Goal: Information Seeking & Learning: Learn about a topic

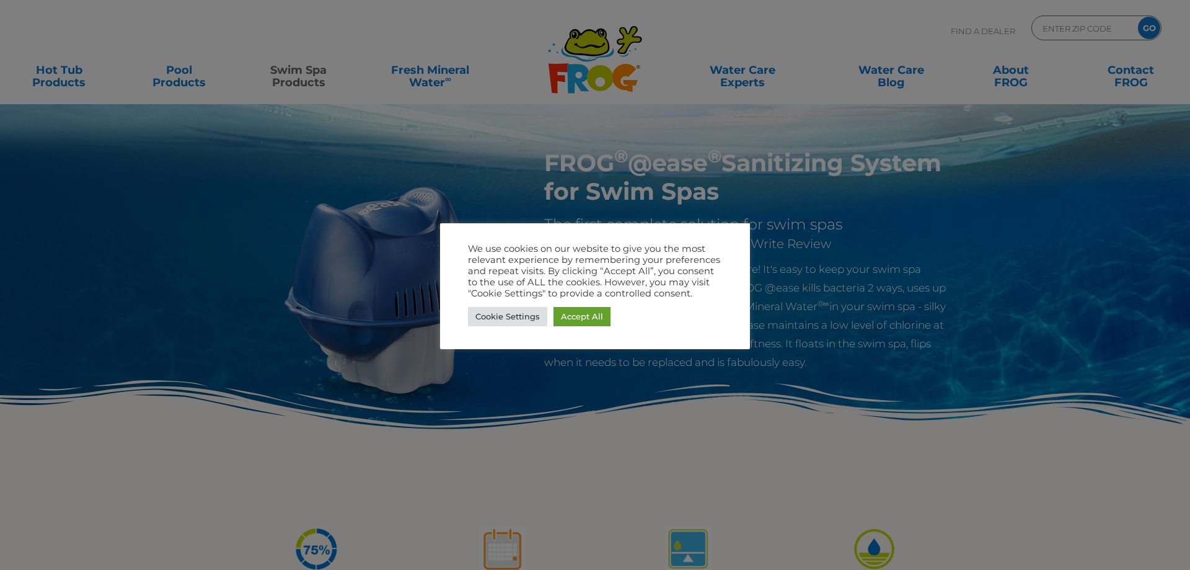
click at [851, 287] on div at bounding box center [595, 285] width 1190 height 570
click at [329, 190] on div at bounding box center [595, 285] width 1190 height 570
click at [58, 61] on div at bounding box center [595, 285] width 1190 height 570
click at [576, 318] on link "Accept All" at bounding box center [582, 316] width 57 height 19
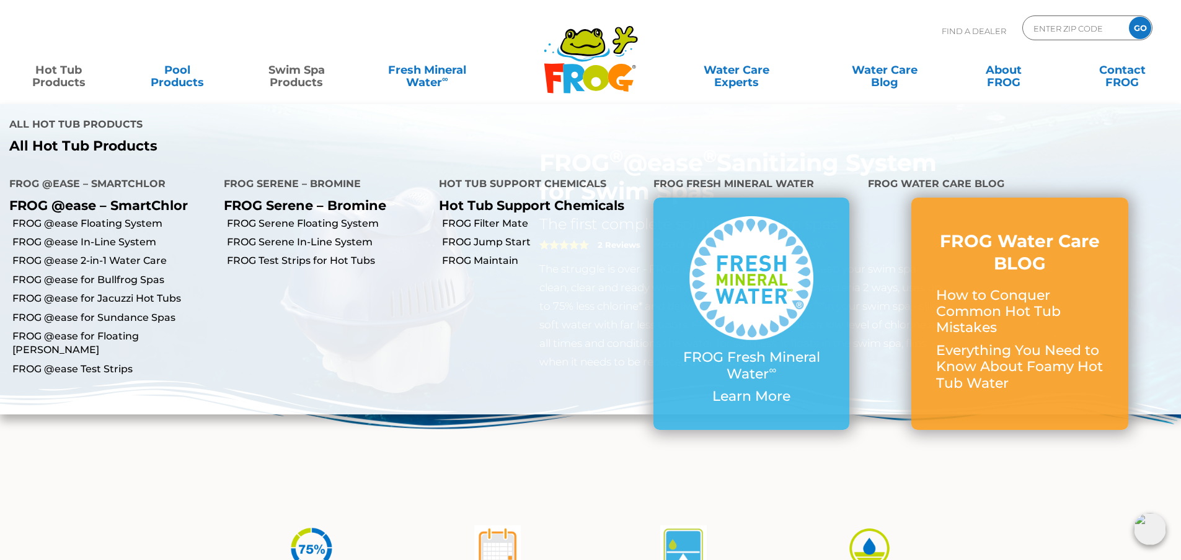
click at [75, 71] on link "Hot Tub Products" at bounding box center [58, 70] width 92 height 25
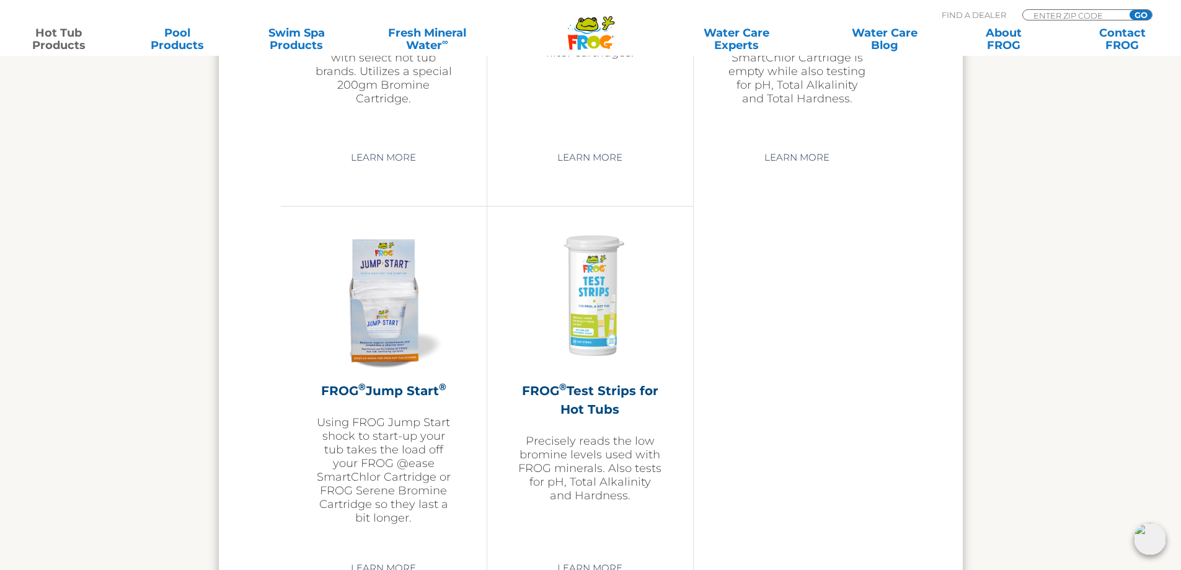
scroll to position [3037, 0]
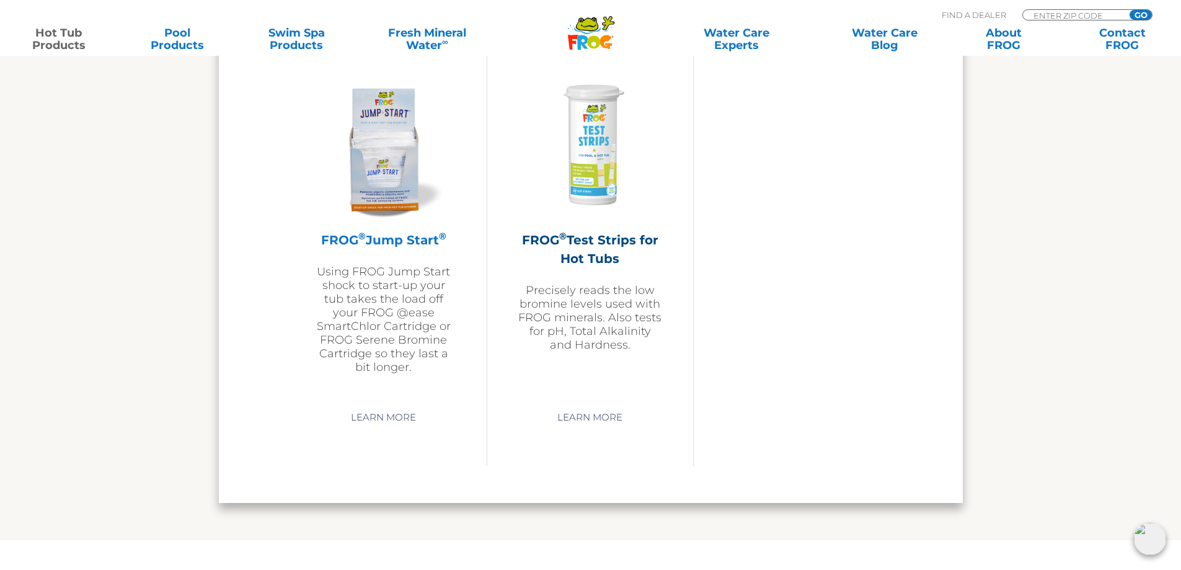
click at [411, 236] on h2 "FROG ® Jump Start ®" at bounding box center [384, 240] width 144 height 19
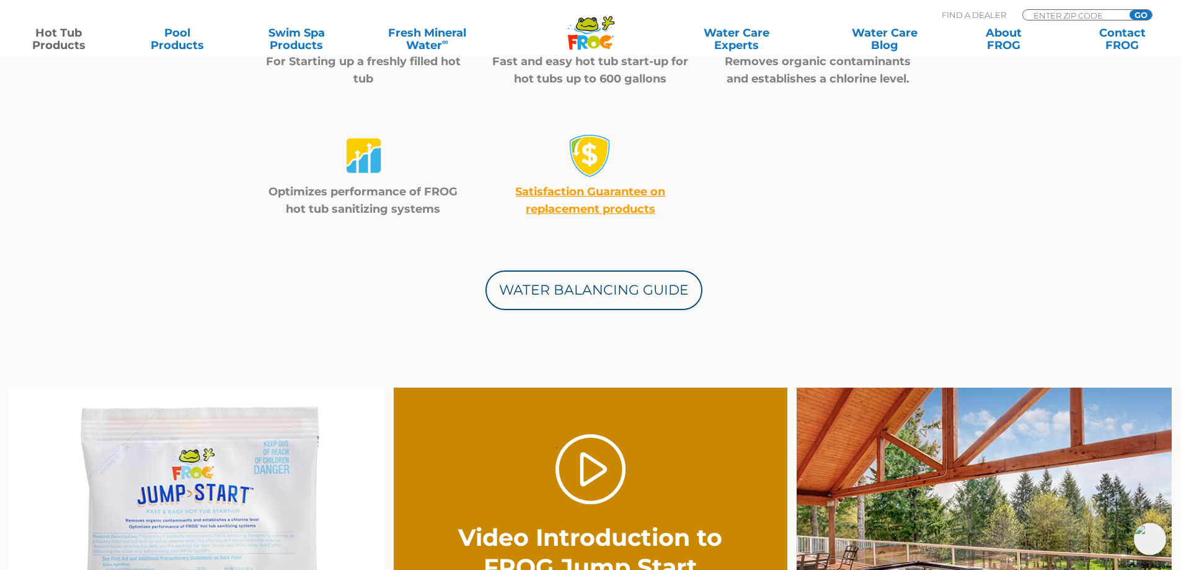
scroll to position [744, 0]
